Goal: Connect with others: Participate in discussion

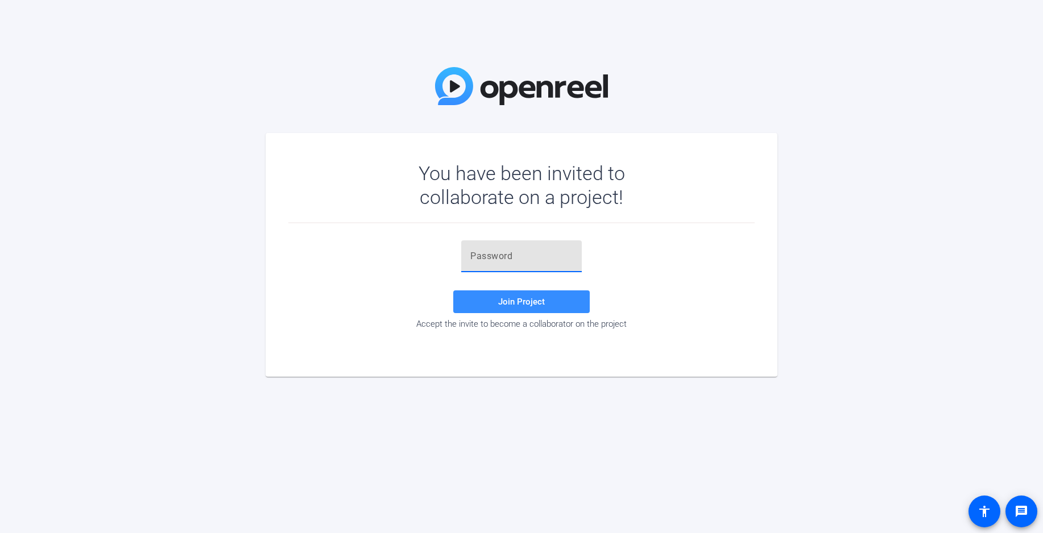
click at [514, 258] on input "text" at bounding box center [521, 257] width 102 height 14
paste input "%{mzz+"
type input "%{mzz+"
click at [522, 300] on span "Join Project" at bounding box center [521, 302] width 47 height 10
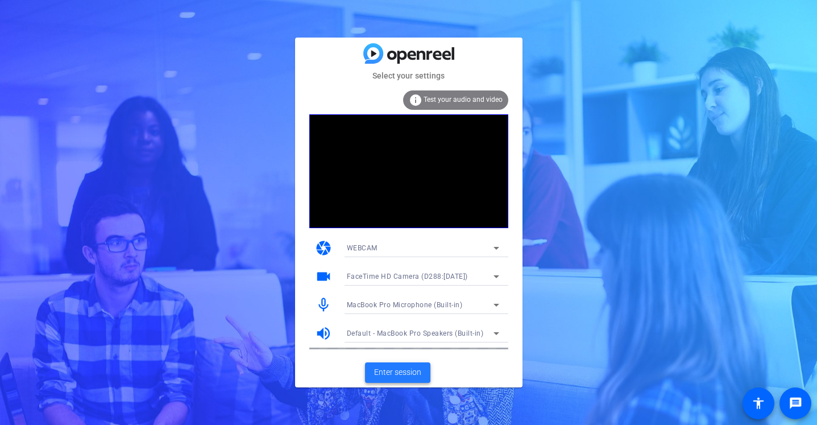
click at [396, 372] on span "Enter session" at bounding box center [397, 372] width 47 height 12
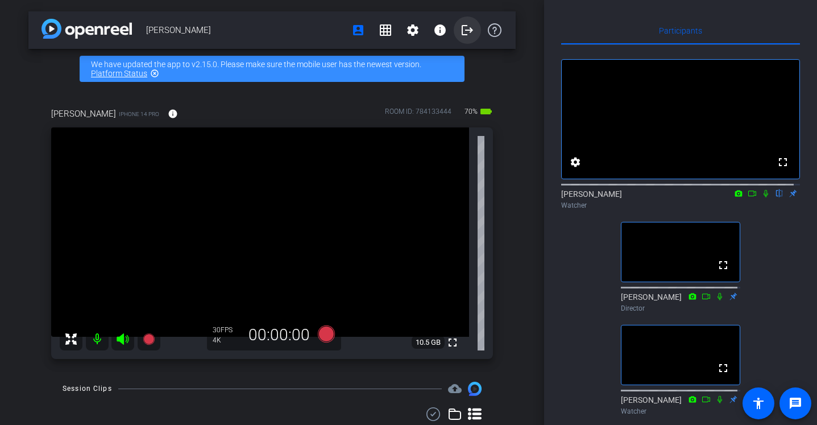
click at [460, 32] on mat-icon "logout" at bounding box center [467, 30] width 14 height 14
